Goal: Book appointment/travel/reservation

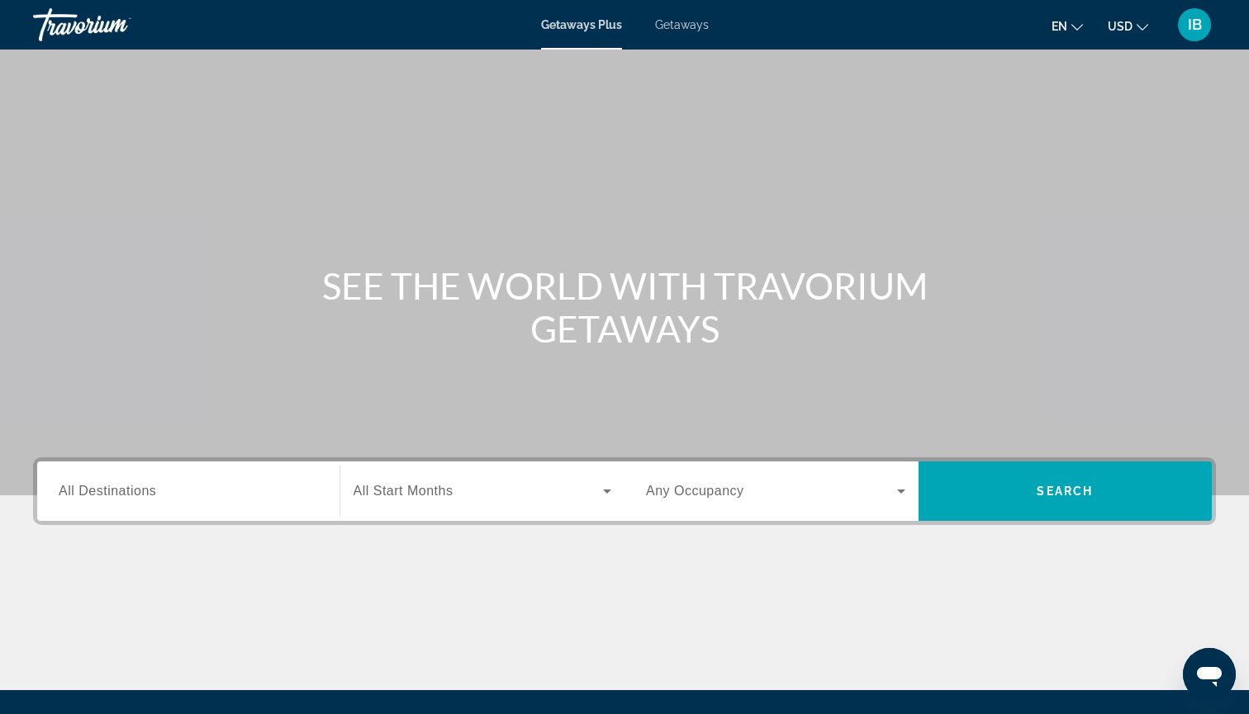
click at [689, 30] on span "Getaways" at bounding box center [682, 24] width 54 height 13
click at [135, 494] on span "All Destinations" at bounding box center [107, 491] width 97 height 14
click at [135, 494] on input "Destination All Destinations" at bounding box center [188, 492] width 259 height 20
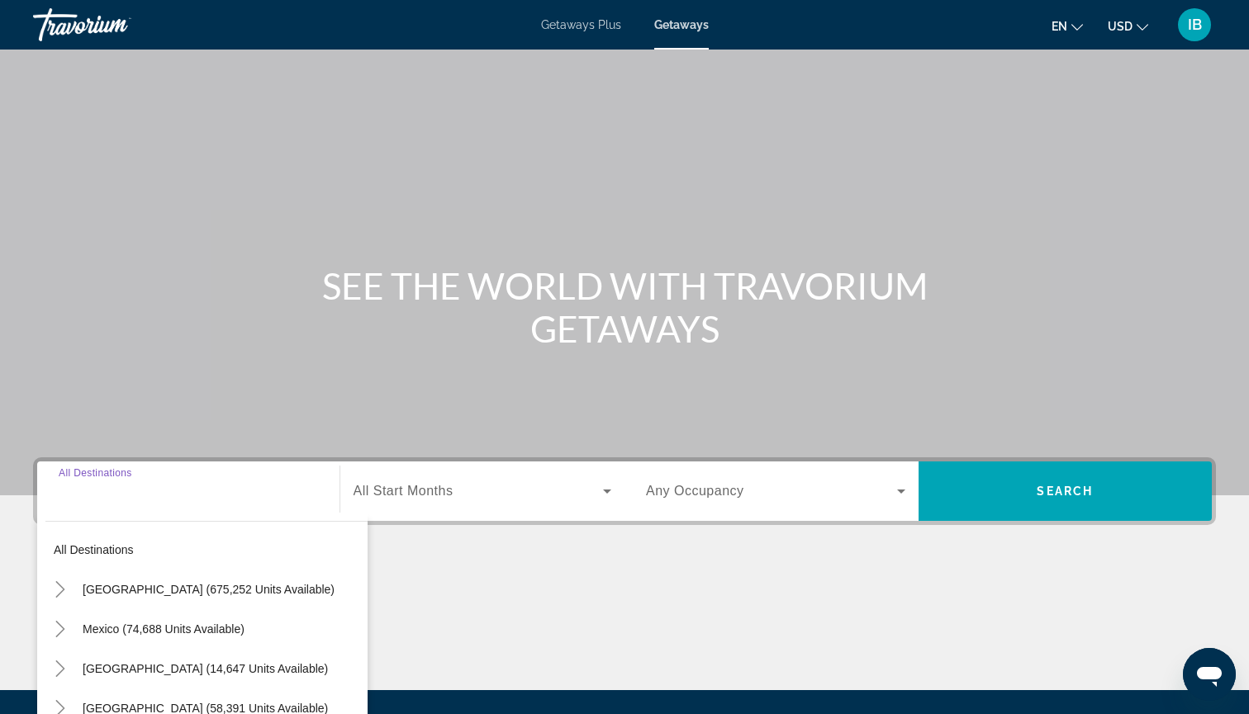
scroll to position [178, 0]
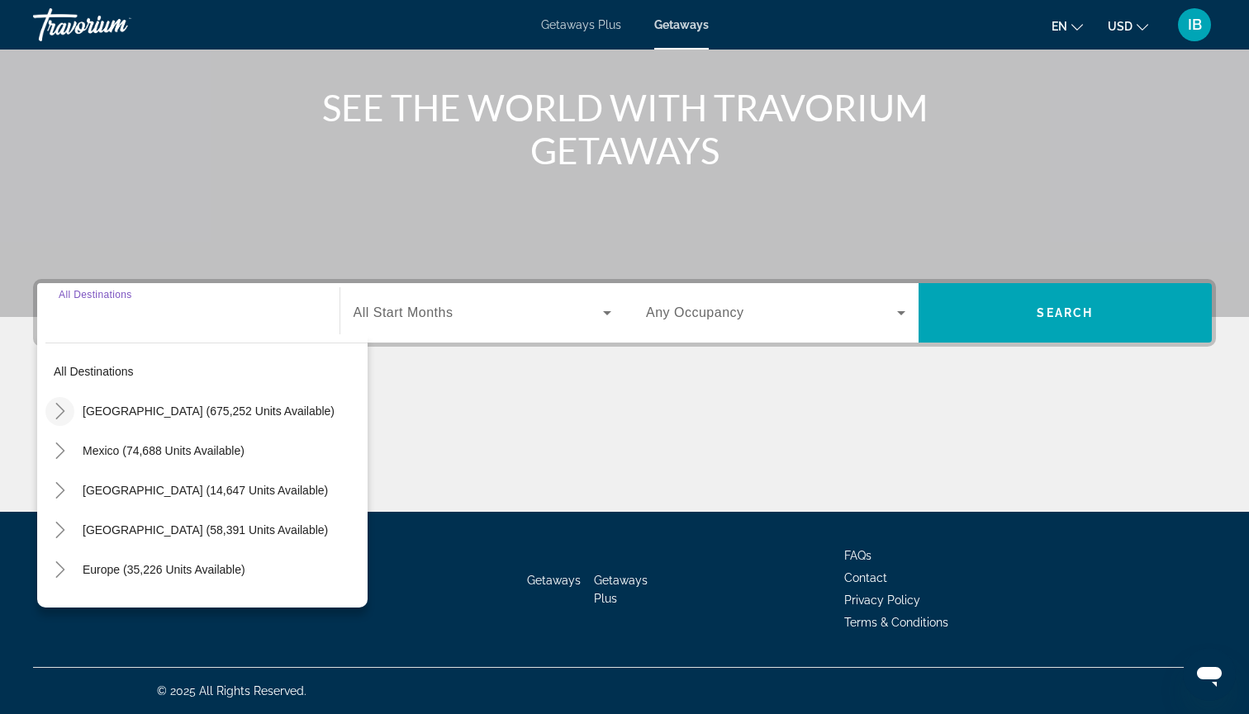
click at [57, 412] on icon "Toggle United States (675,252 units available)" at bounding box center [60, 411] width 17 height 17
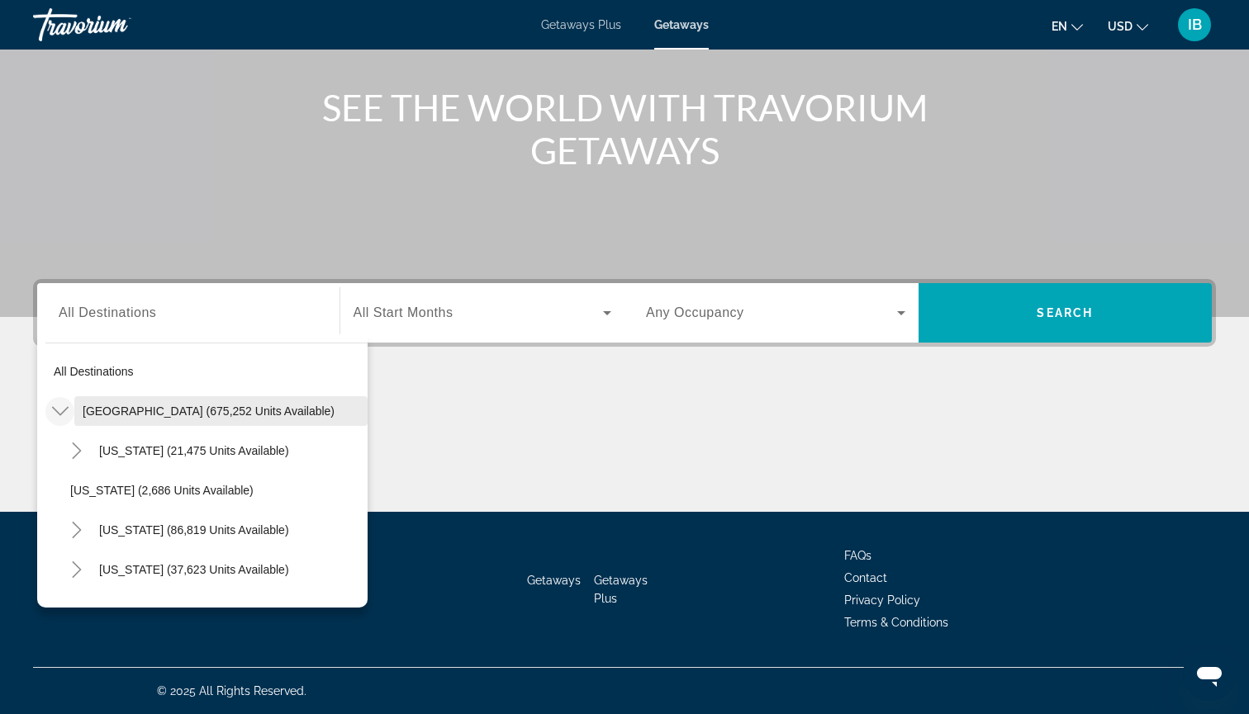
click at [107, 419] on span "Search widget" at bounding box center [220, 411] width 293 height 40
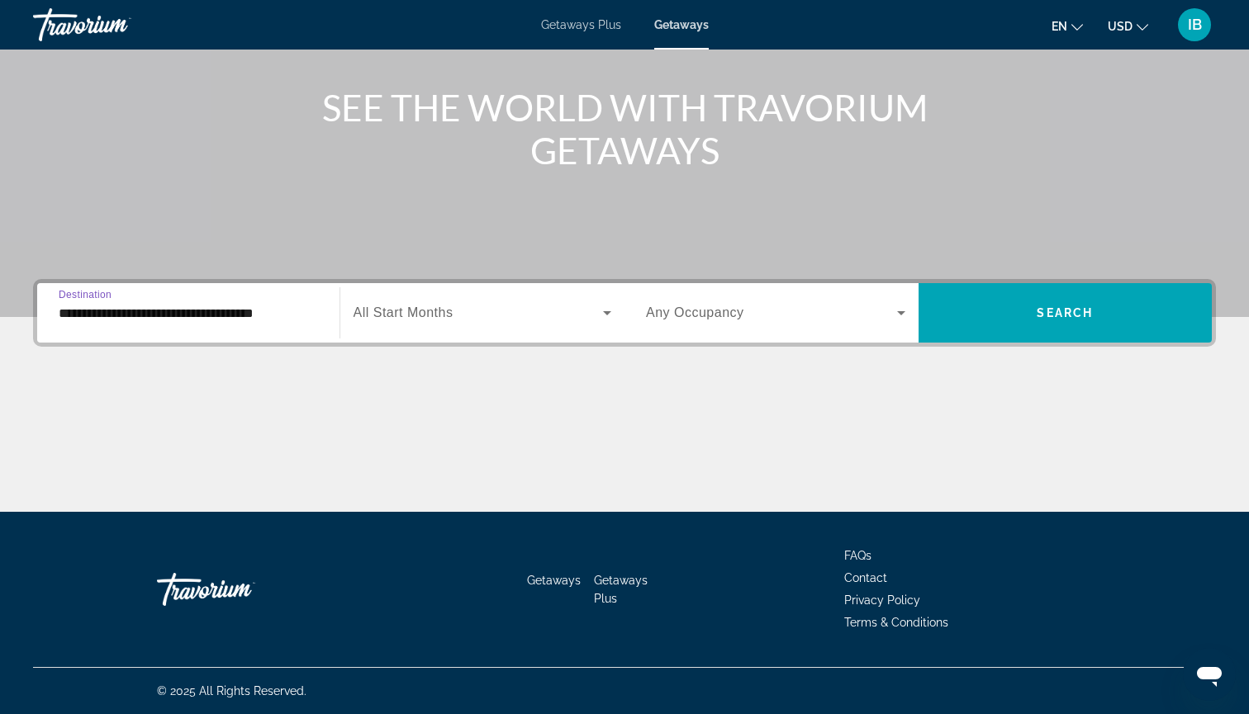
click at [379, 313] on span "All Start Months" at bounding box center [403, 313] width 100 height 14
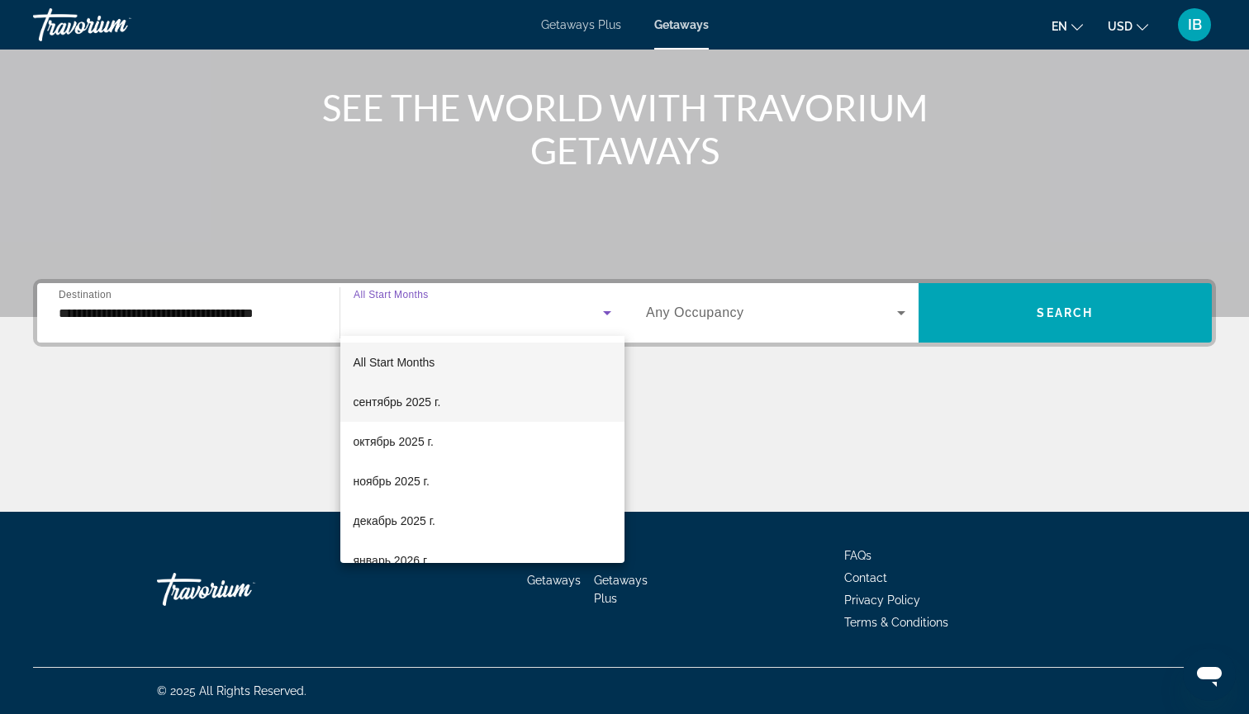
click at [389, 400] on span "сентябрь 2025 г." at bounding box center [397, 402] width 88 height 20
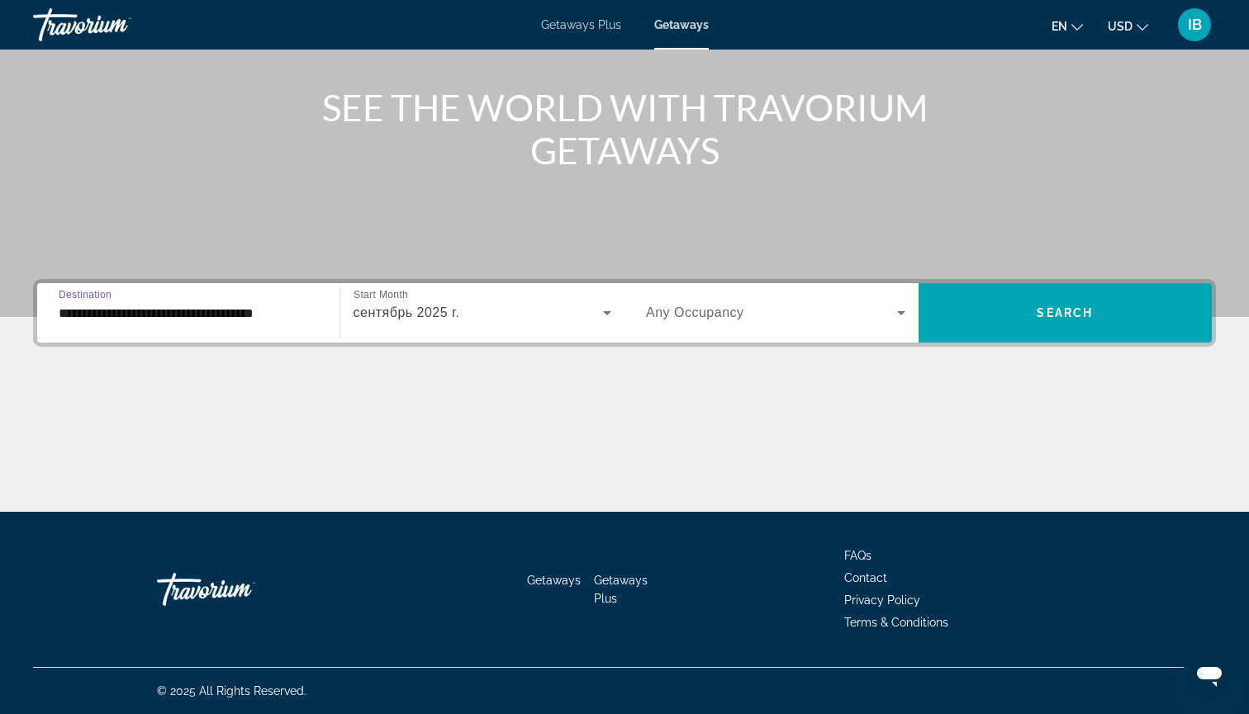
click at [80, 315] on input "**********" at bounding box center [188, 314] width 259 height 20
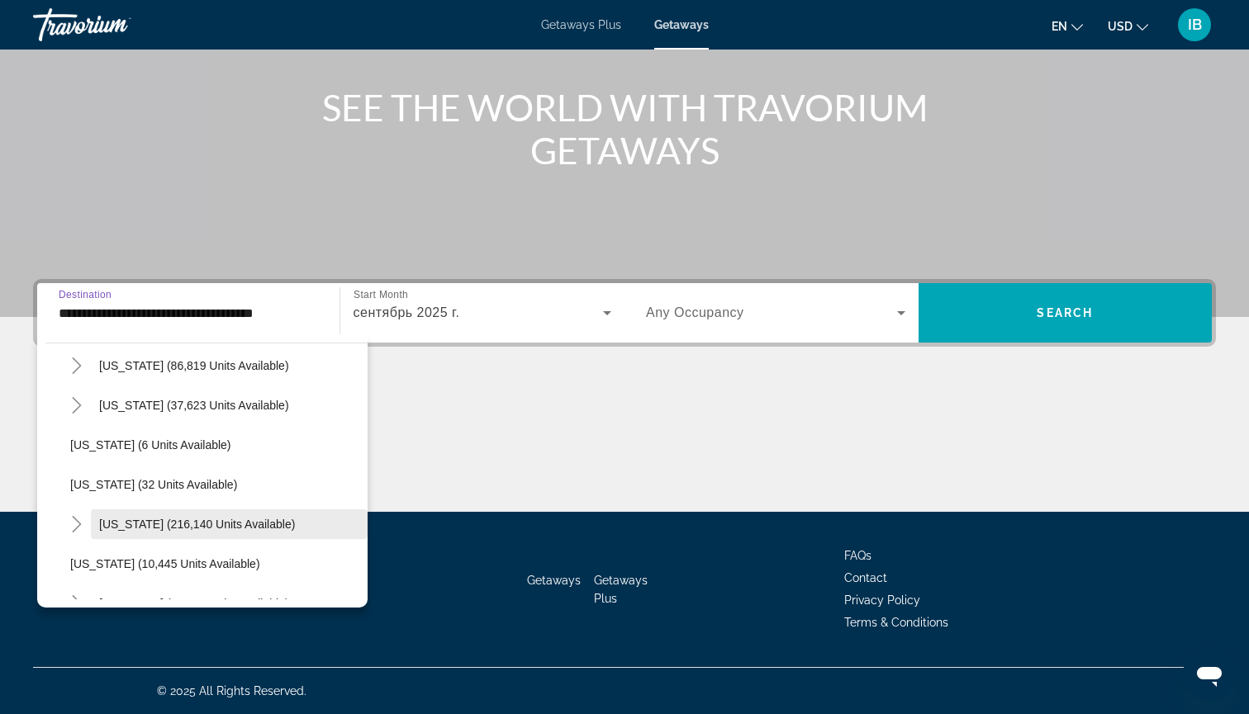
scroll to position [184, 0]
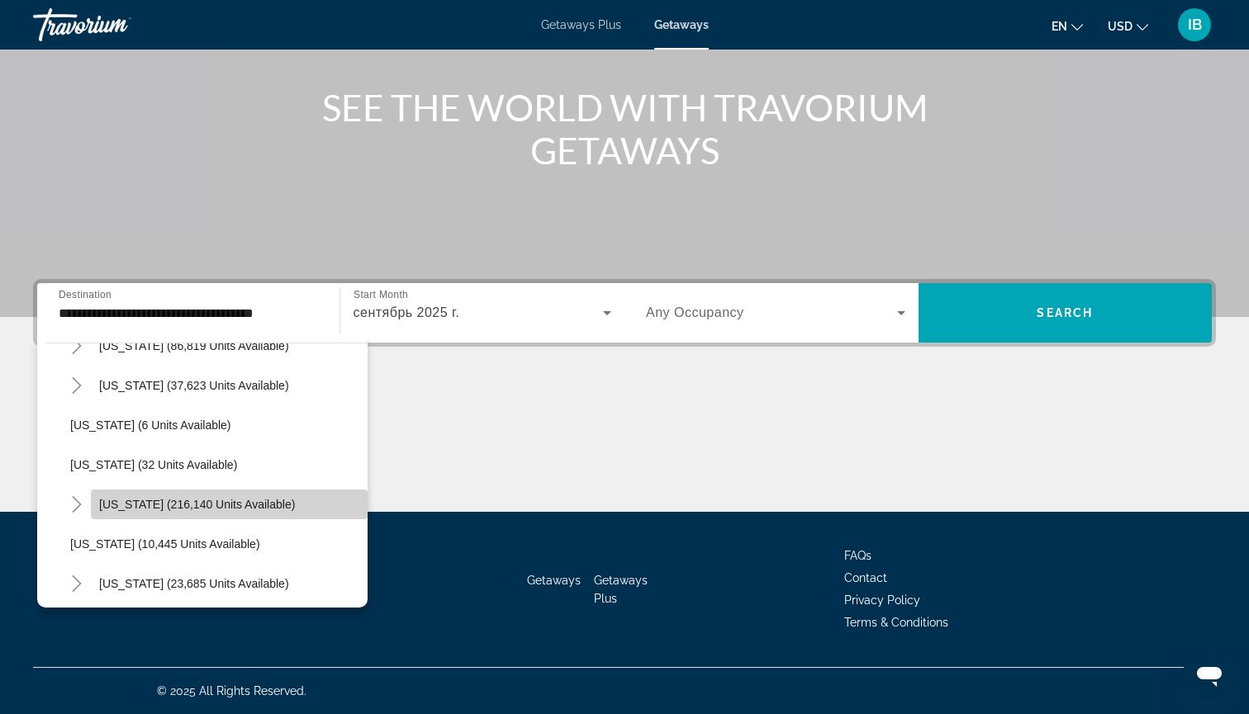
click at [115, 515] on span "Search widget" at bounding box center [229, 505] width 277 height 40
type input "**********"
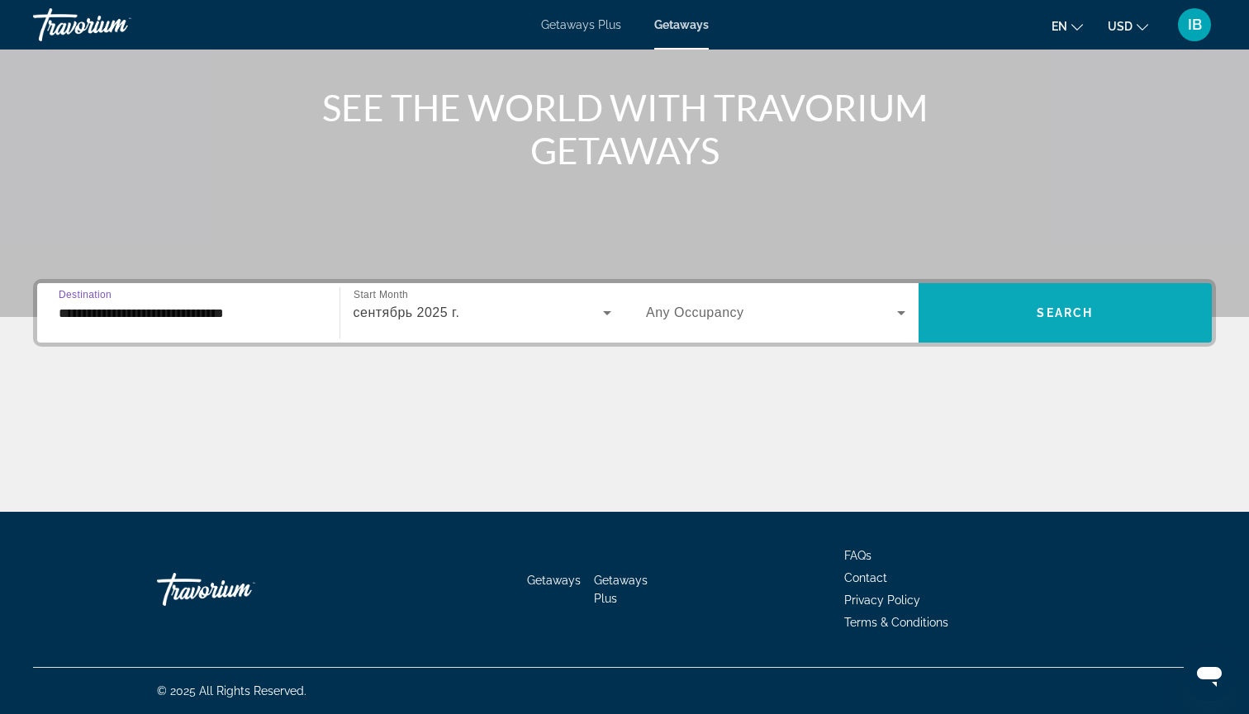
click at [922, 296] on span "Search widget" at bounding box center [1065, 313] width 294 height 40
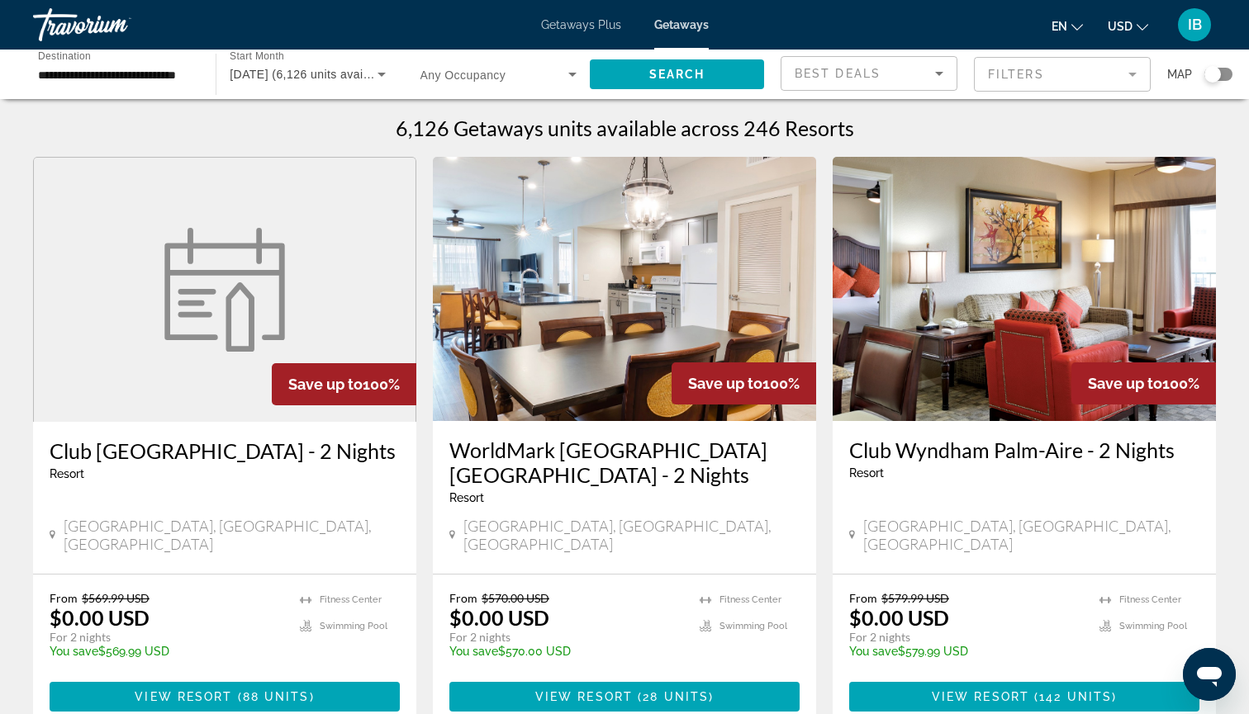
click at [1028, 70] on mat-form-field "Filters" at bounding box center [1062, 74] width 177 height 35
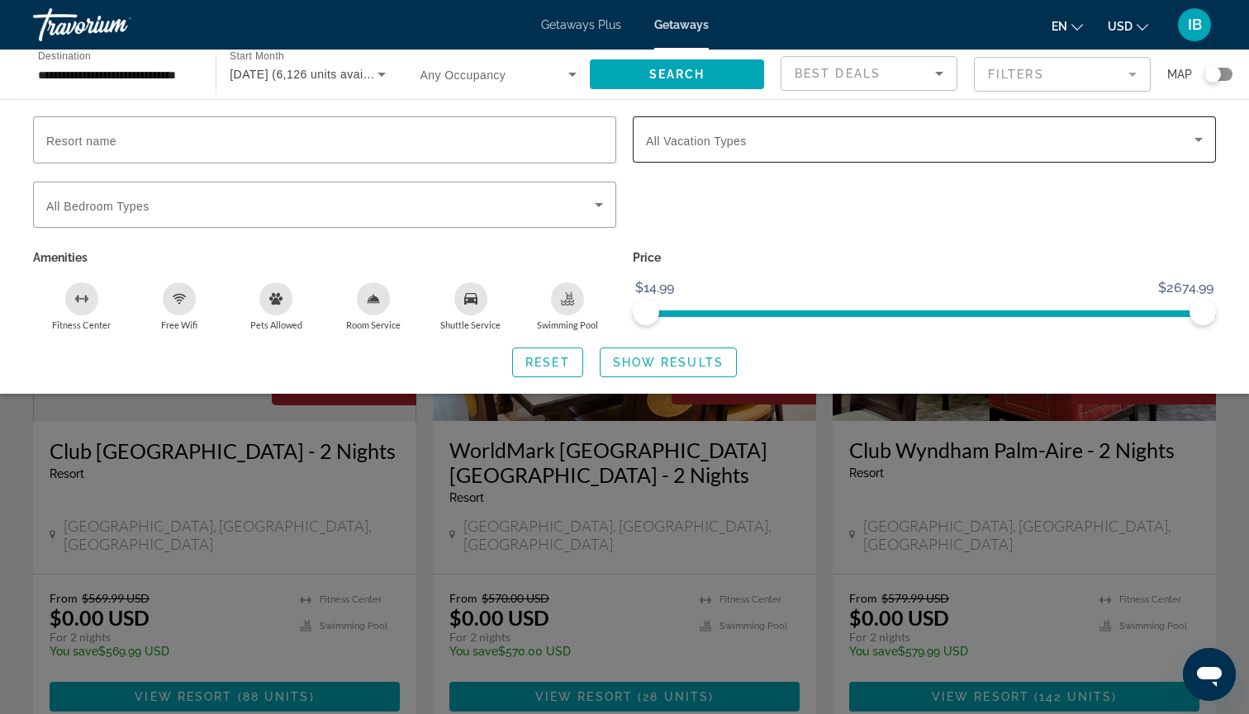
click at [684, 154] on div "Search widget" at bounding box center [924, 139] width 557 height 46
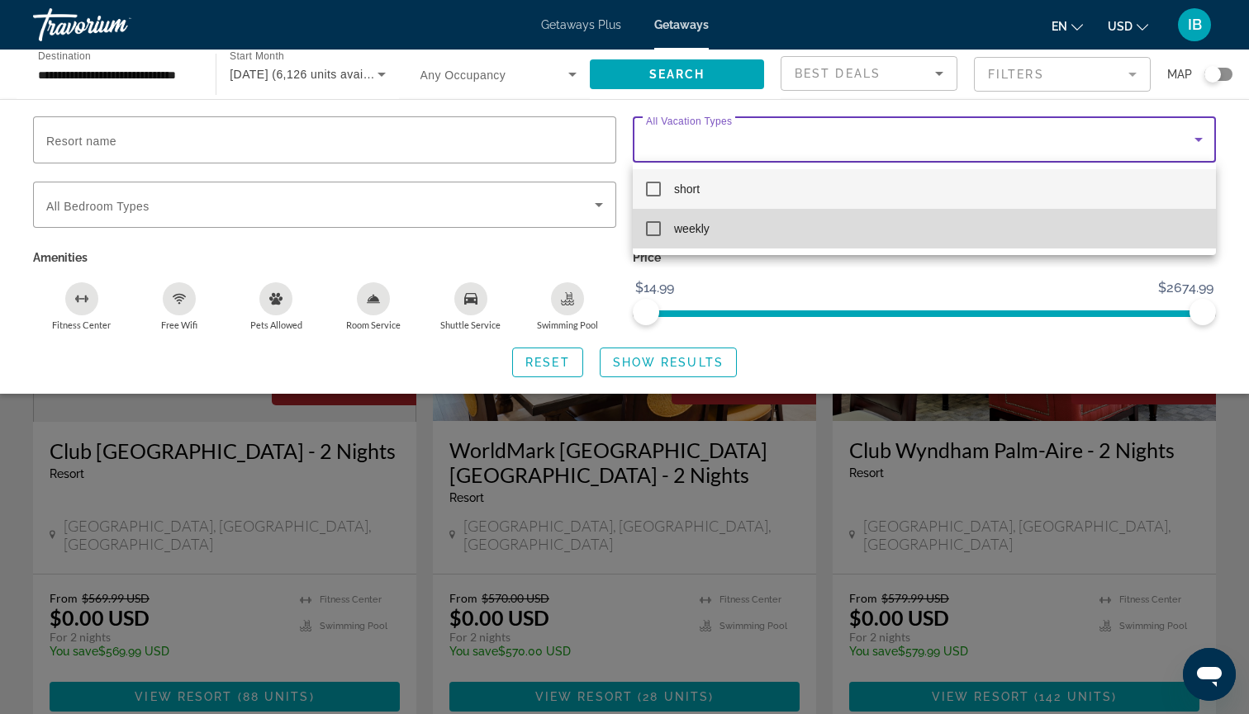
click at [693, 231] on span "weekly" at bounding box center [692, 229] width 36 height 20
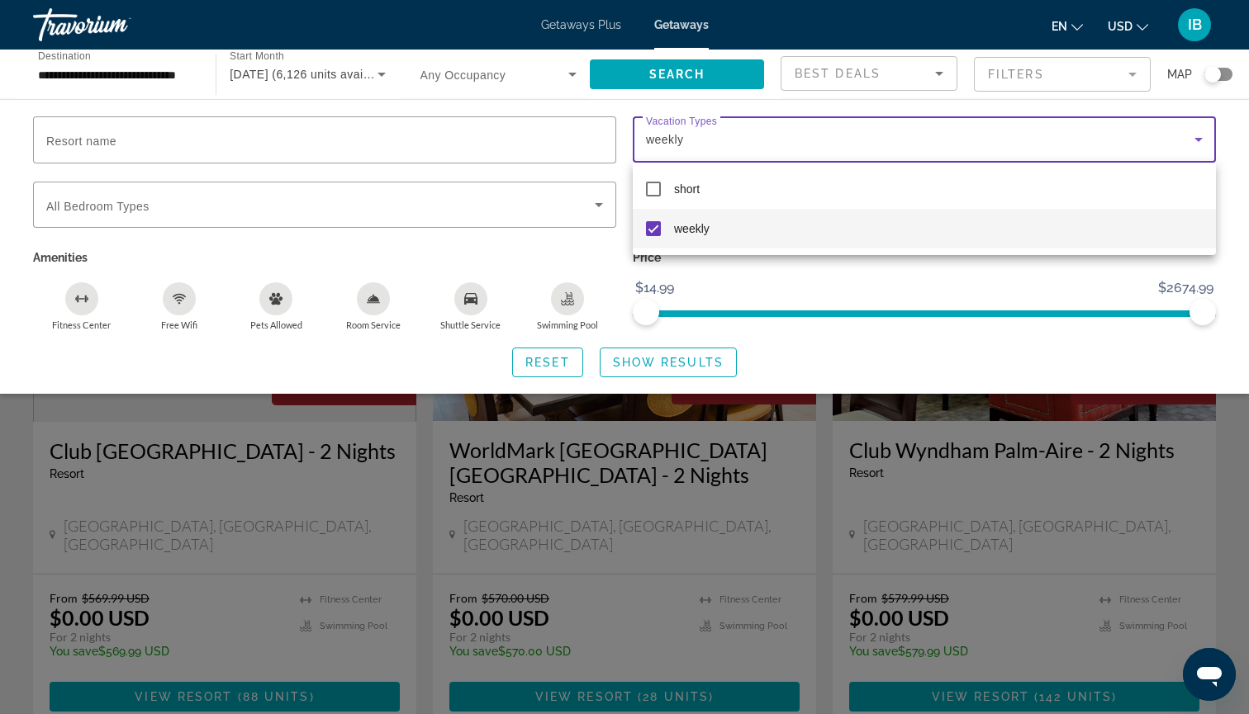
click at [714, 367] on div at bounding box center [624, 357] width 1249 height 714
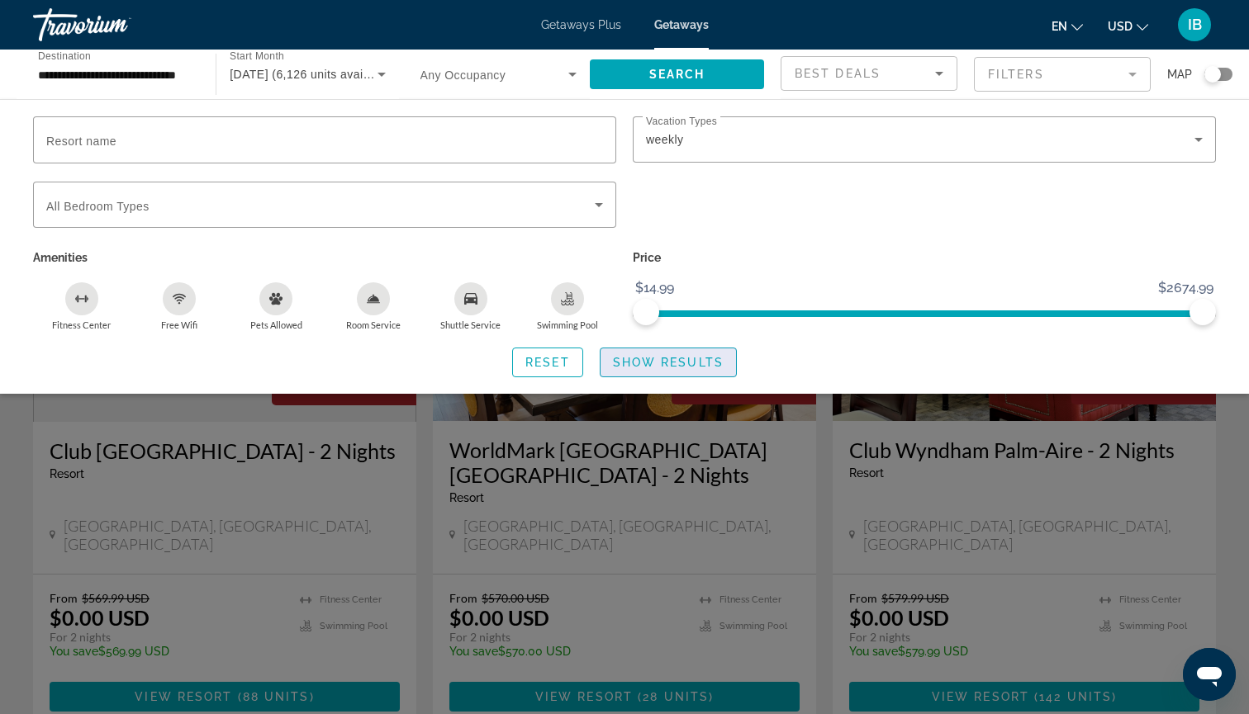
click at [691, 369] on span "Show Results" at bounding box center [668, 362] width 111 height 13
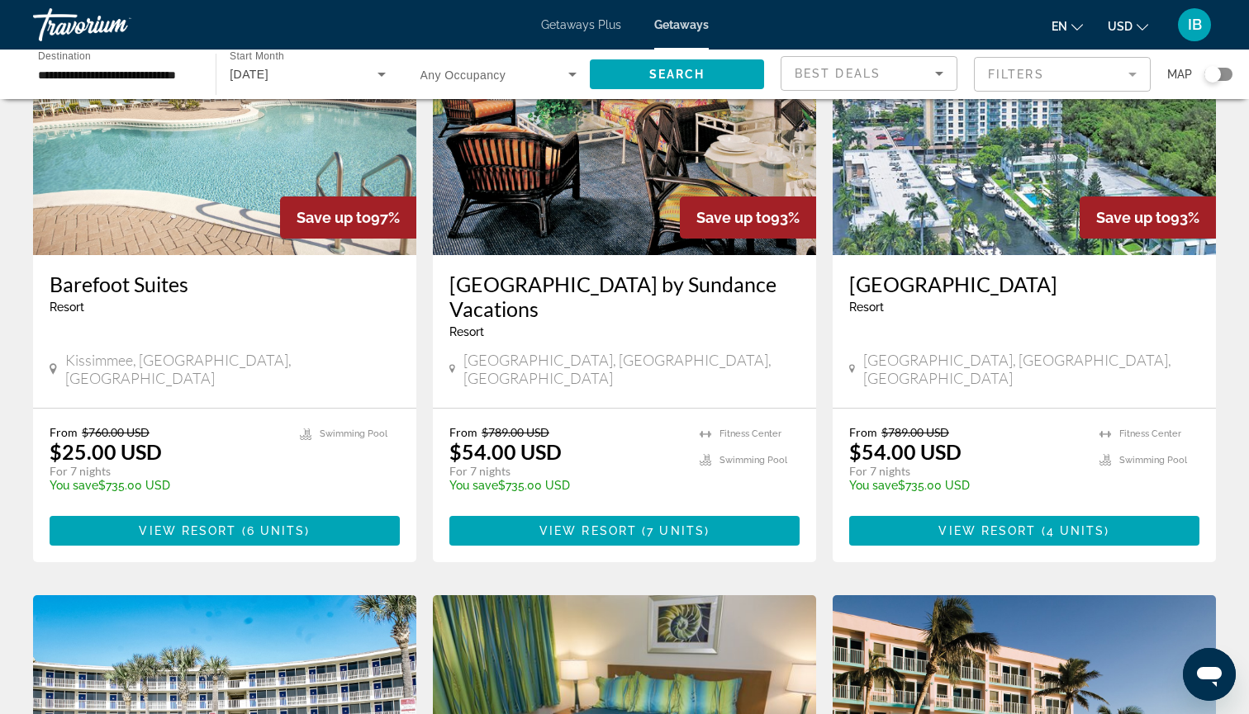
scroll to position [166, 0]
click at [916, 522] on span "Main content" at bounding box center [1024, 531] width 350 height 40
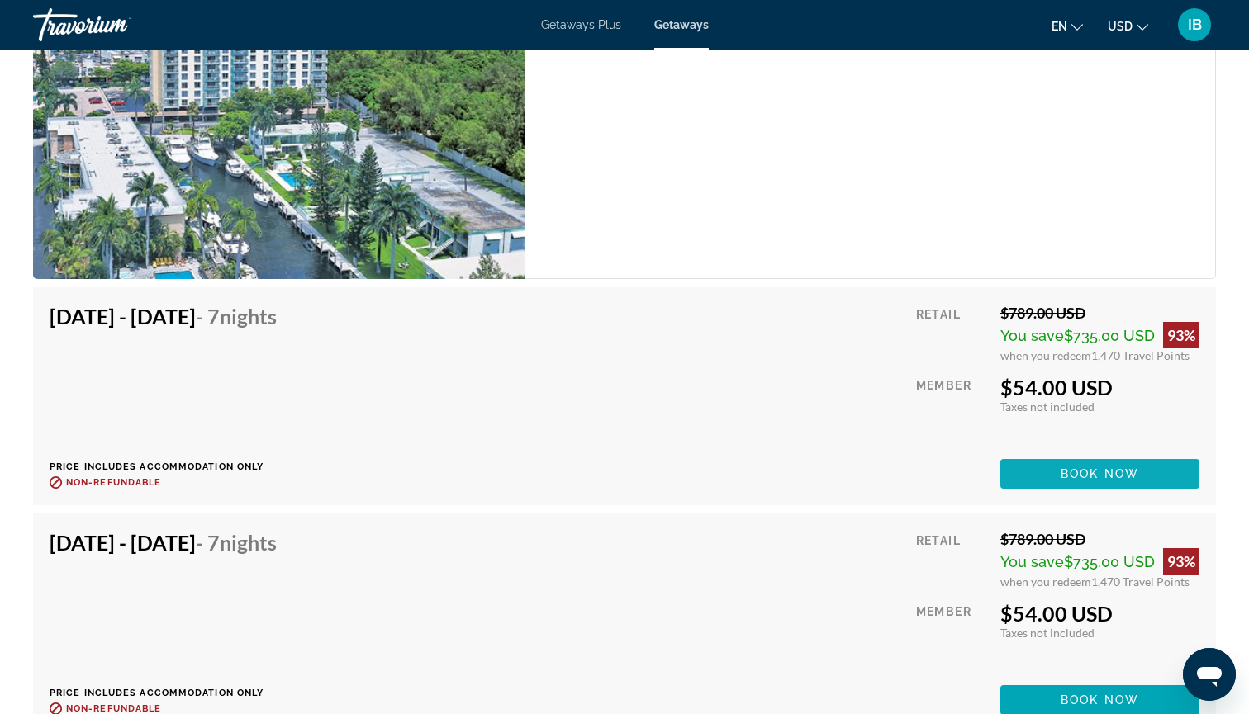
click at [1046, 476] on span "Main content" at bounding box center [1099, 474] width 199 height 40
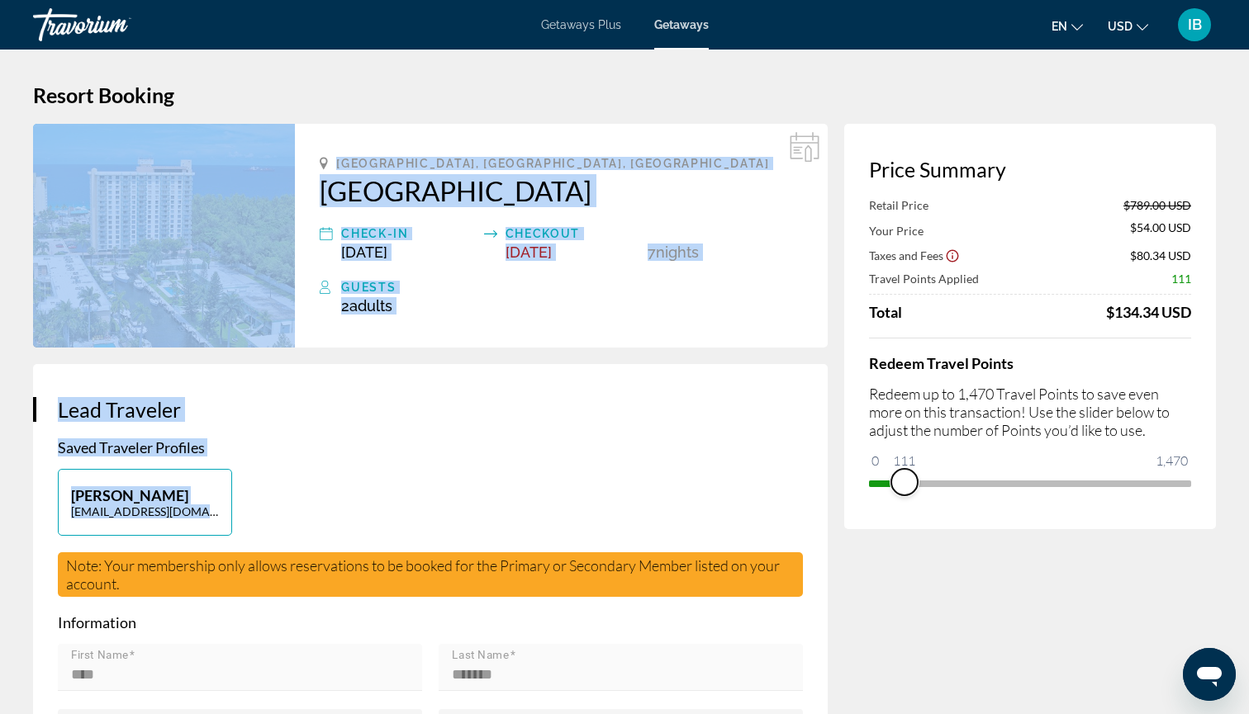
drag, startPoint x: 1176, startPoint y: 479, endPoint x: 729, endPoint y: 519, distance: 448.5
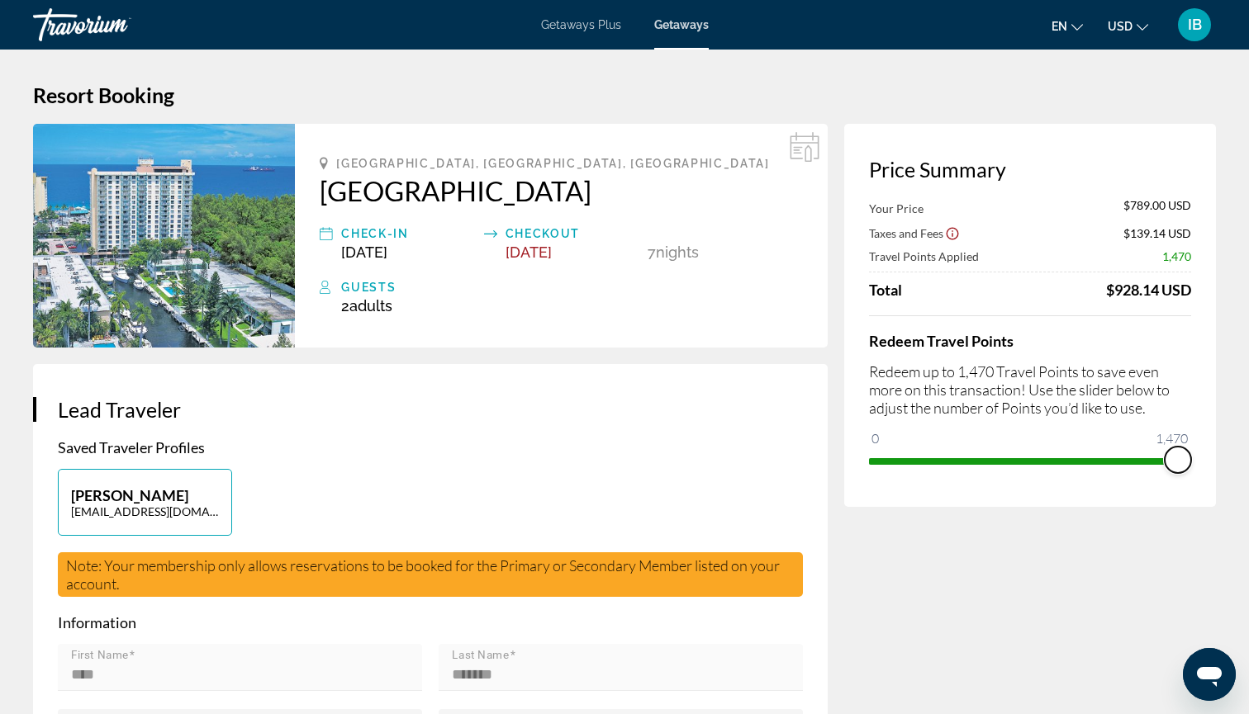
drag, startPoint x: 878, startPoint y: 438, endPoint x: 1248, endPoint y: 477, distance: 372.0
